Goal: Task Accomplishment & Management: Use online tool/utility

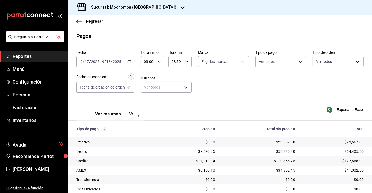
scroll to position [28, 0]
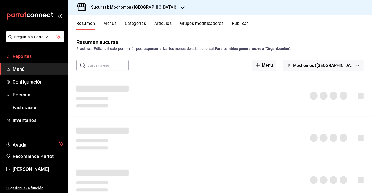
click at [22, 57] on span "Reportes" at bounding box center [38, 56] width 51 height 7
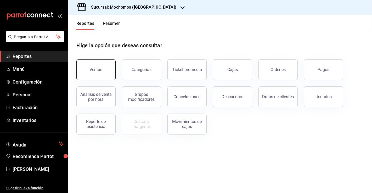
click at [103, 70] on button "Ventas" at bounding box center [95, 69] width 39 height 21
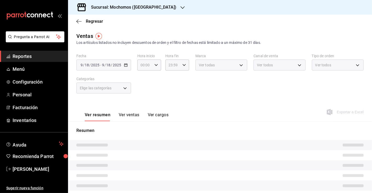
click at [122, 64] on div "[DATE] [DATE] - [DATE] [DATE]" at bounding box center [103, 65] width 55 height 11
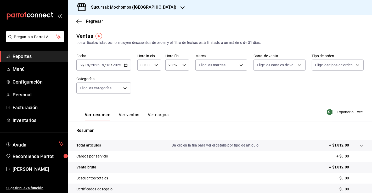
click at [125, 65] on icon "button" at bounding box center [126, 65] width 4 height 4
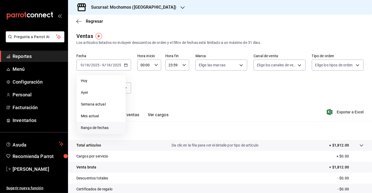
click at [106, 127] on span "Rango de fechas" at bounding box center [101, 127] width 41 height 5
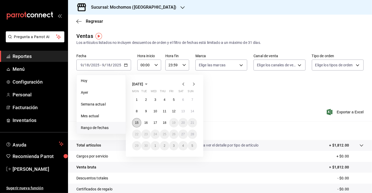
click at [137, 120] on button "15" at bounding box center [136, 122] width 9 height 9
click at [167, 123] on button "18" at bounding box center [164, 122] width 9 height 9
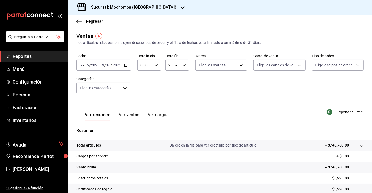
click at [127, 66] on icon "button" at bounding box center [126, 65] width 4 height 4
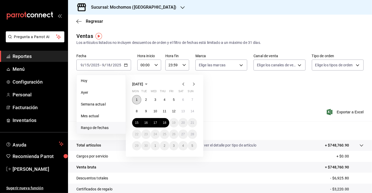
click at [133, 97] on button "1" at bounding box center [136, 99] width 9 height 9
click at [163, 123] on abbr "18" at bounding box center [164, 123] width 3 height 4
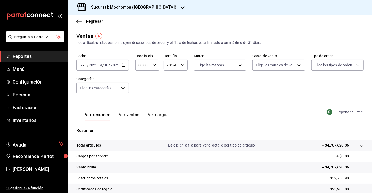
click at [340, 112] on span "Exportar a Excel" at bounding box center [346, 112] width 36 height 6
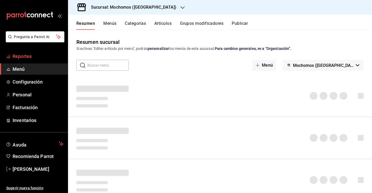
click at [16, 59] on span "Reportes" at bounding box center [38, 56] width 51 height 7
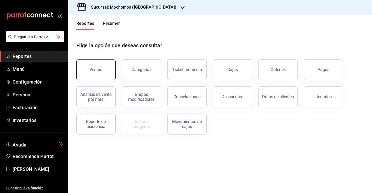
click at [87, 70] on button "Ventas" at bounding box center [95, 69] width 39 height 21
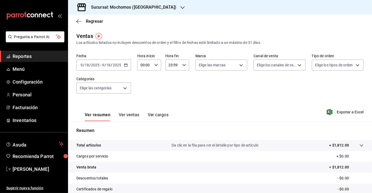
click at [126, 64] on \(Stroke\) "button" at bounding box center [125, 65] width 3 height 3
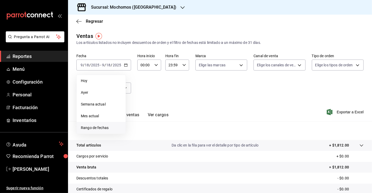
click at [104, 129] on span "Rango de fechas" at bounding box center [101, 127] width 41 height 5
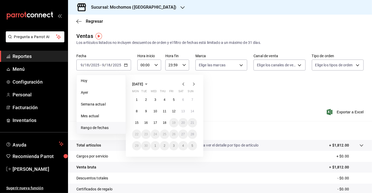
click at [182, 85] on icon "button" at bounding box center [183, 84] width 6 height 6
click at [193, 99] on button "1" at bounding box center [192, 99] width 9 height 9
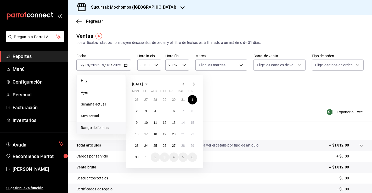
click at [194, 86] on icon "button" at bounding box center [194, 84] width 6 height 6
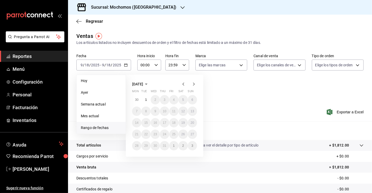
click at [194, 86] on icon "button" at bounding box center [194, 84] width 6 height 6
click at [193, 83] on icon "button" at bounding box center [194, 84] width 6 height 6
click at [184, 83] on icon "button" at bounding box center [183, 84] width 6 height 6
click at [183, 84] on icon "button" at bounding box center [183, 84] width 6 height 6
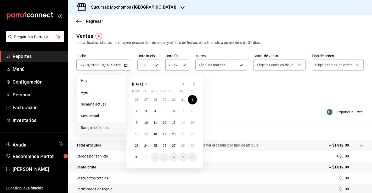
click at [183, 87] on div "June 2025 Mon Tue Wed Thu Fri Sat Sun 26 27 28 29 30 31 1 2 3 4 5 6 7 8 9 10 11…" at bounding box center [164, 122] width 77 height 94
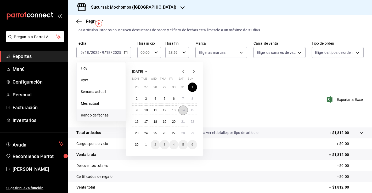
scroll to position [13, 0]
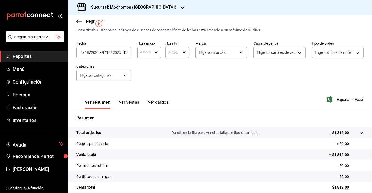
click at [83, 53] on span "/" at bounding box center [84, 52] width 2 height 4
click at [127, 51] on icon "button" at bounding box center [126, 53] width 4 height 4
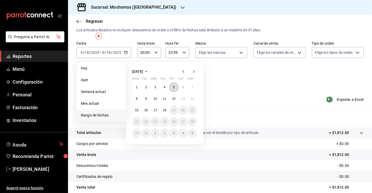
scroll to position [0, 0]
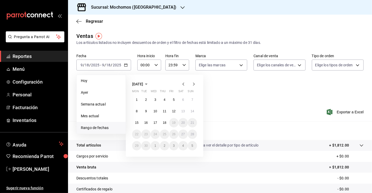
click at [181, 85] on icon "button" at bounding box center [183, 84] width 6 height 6
click at [190, 101] on button "1" at bounding box center [192, 99] width 9 height 9
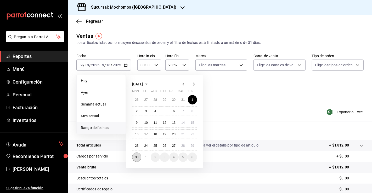
click at [138, 157] on abbr "30" at bounding box center [136, 158] width 3 height 4
